Goal: Check status: Check status

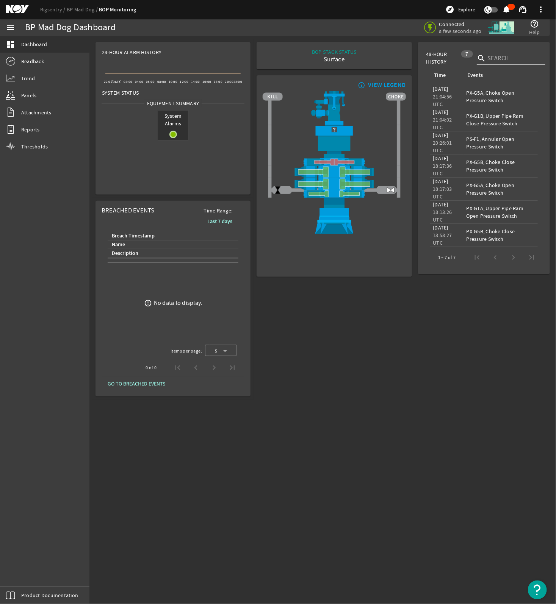
drag, startPoint x: 357, startPoint y: 325, endPoint x: 135, endPoint y: 6, distance: 388.9
click at [357, 325] on div "BOP STACK STATUS Surface END OF WELL - ACTIVE STACK - info_outline VIEW LEGEND" at bounding box center [334, 219] width 161 height 361
click at [178, 132] on rigsentry-circle-icon at bounding box center [173, 135] width 30 height 8
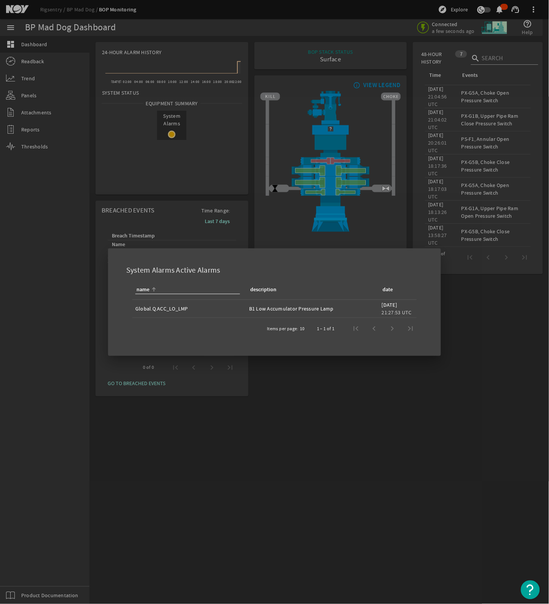
click at [367, 446] on div at bounding box center [274, 302] width 549 height 604
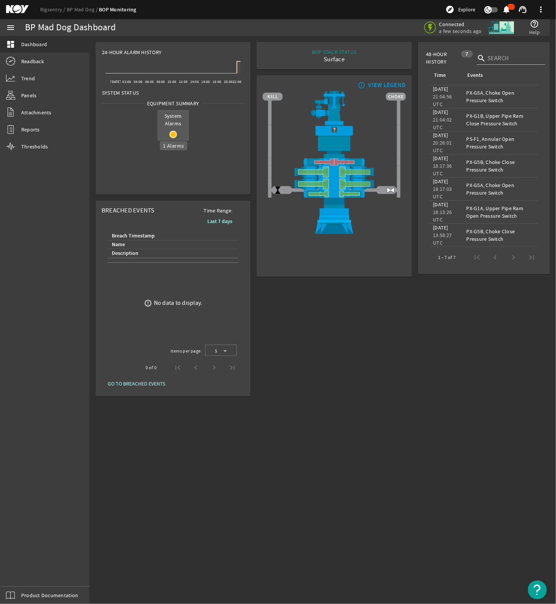
click at [175, 132] on mat-icon at bounding box center [173, 135] width 8 height 8
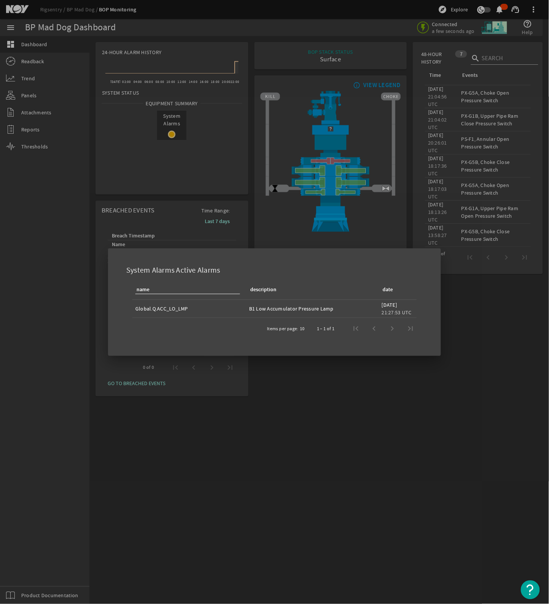
click at [338, 433] on div at bounding box center [274, 302] width 549 height 604
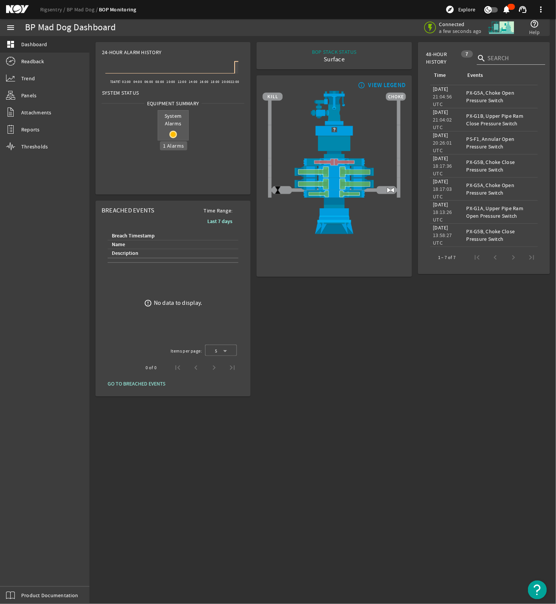
click at [171, 133] on mat-icon at bounding box center [173, 135] width 8 height 8
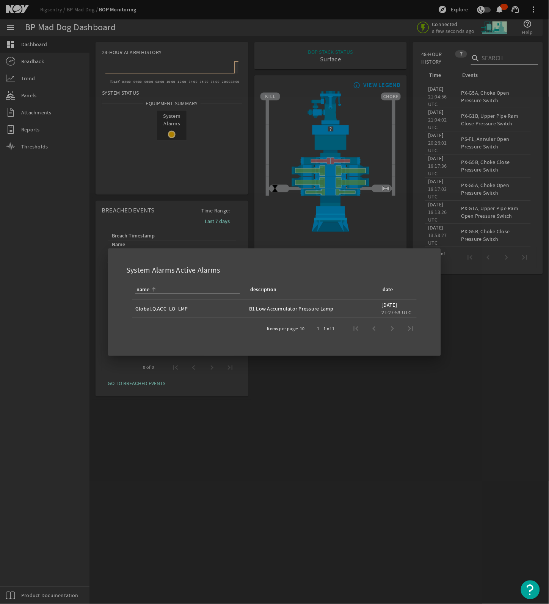
click at [318, 426] on div at bounding box center [274, 302] width 549 height 604
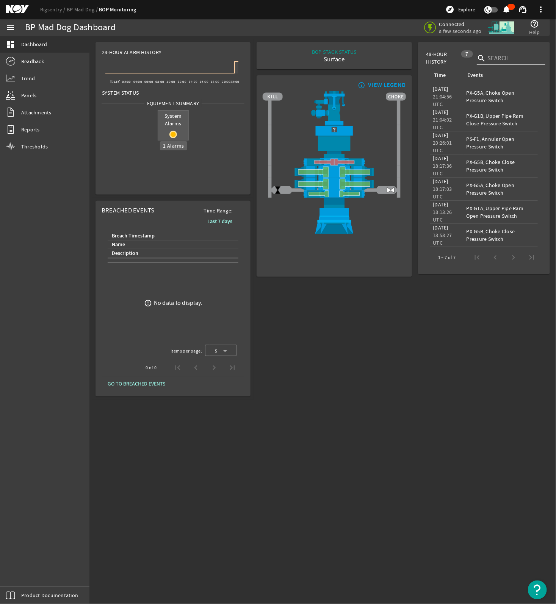
click at [166, 133] on rigsentry-circle-icon at bounding box center [173, 135] width 30 height 8
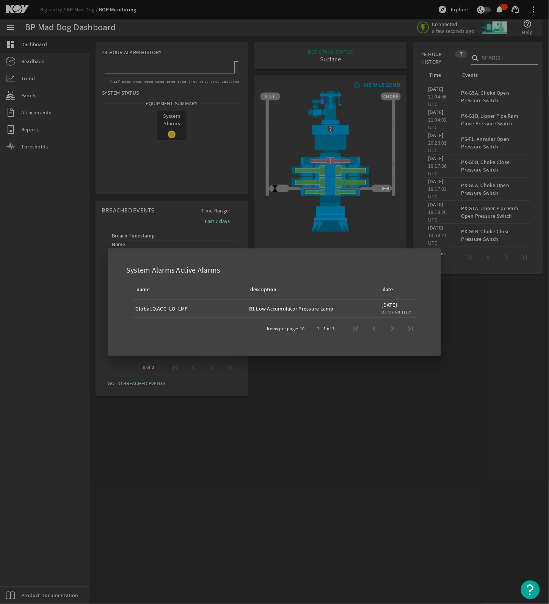
drag, startPoint x: 268, startPoint y: 212, endPoint x: 280, endPoint y: 214, distance: 11.5
click at [268, 212] on div at bounding box center [274, 302] width 549 height 604
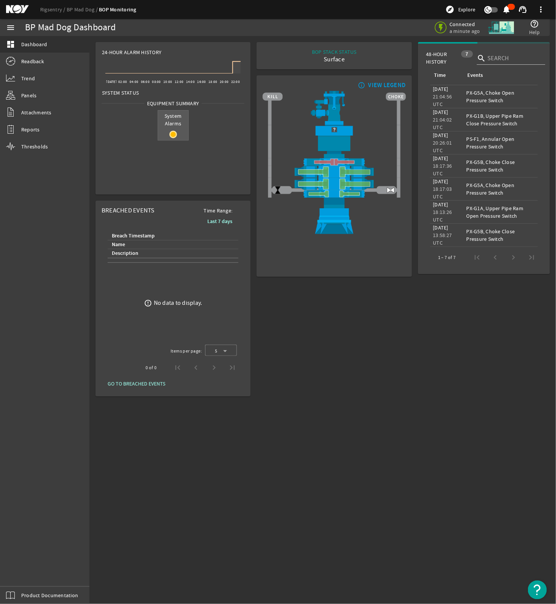
click at [173, 139] on div "System Alarms" at bounding box center [173, 125] width 31 height 30
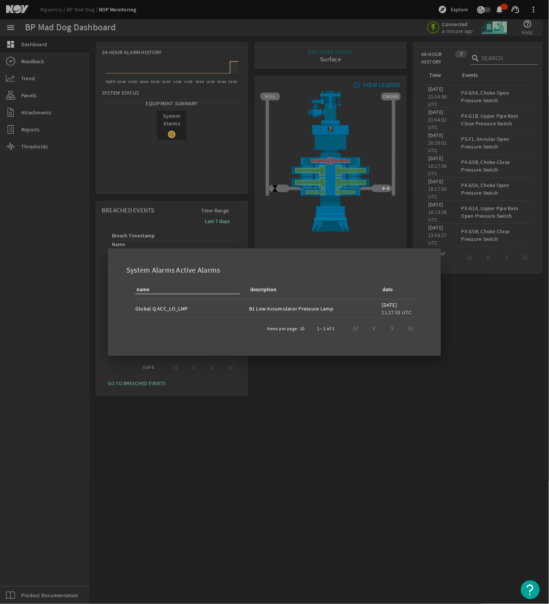
drag, startPoint x: 371, startPoint y: 165, endPoint x: 345, endPoint y: 163, distance: 26.2
click at [371, 165] on div at bounding box center [274, 302] width 549 height 604
